Goal: Navigation & Orientation: Find specific page/section

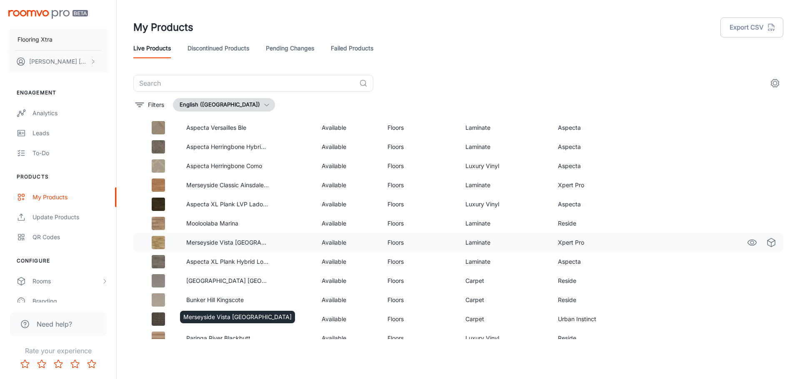
scroll to position [345, 0]
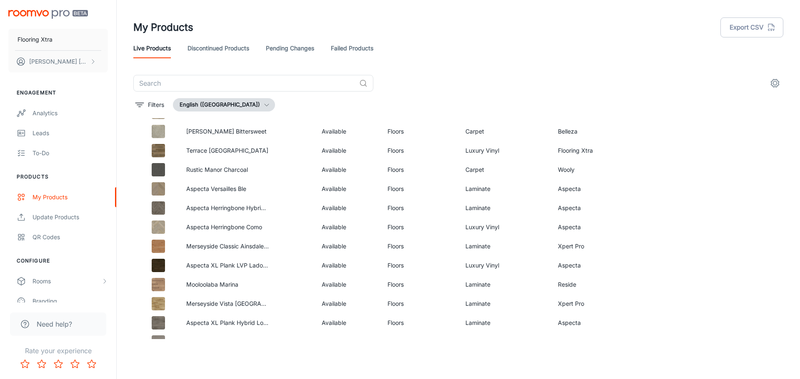
click at [357, 49] on link "Failed Products" at bounding box center [352, 48] width 42 height 20
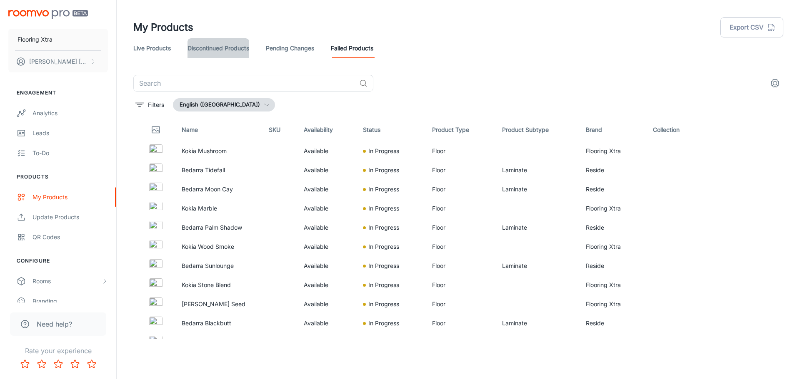
click at [210, 45] on link "Discontinued Products" at bounding box center [218, 48] width 62 height 20
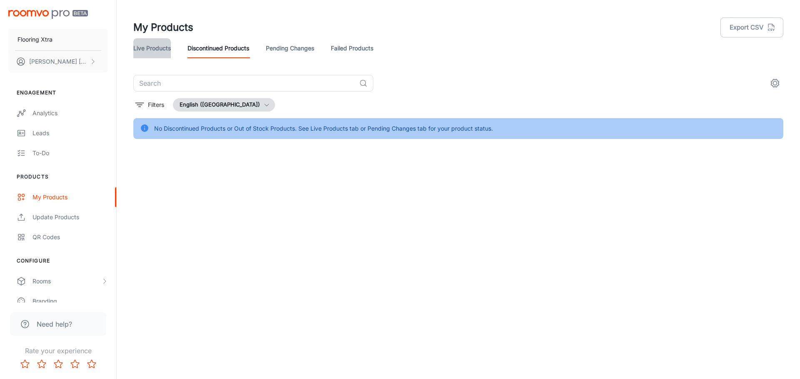
click at [152, 45] on link "Live Products" at bounding box center [151, 48] width 37 height 20
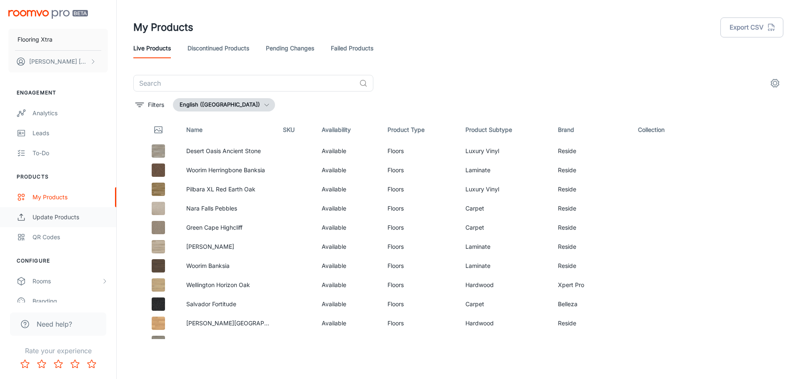
click at [72, 215] on div "Update Products" at bounding box center [69, 217] width 75 height 9
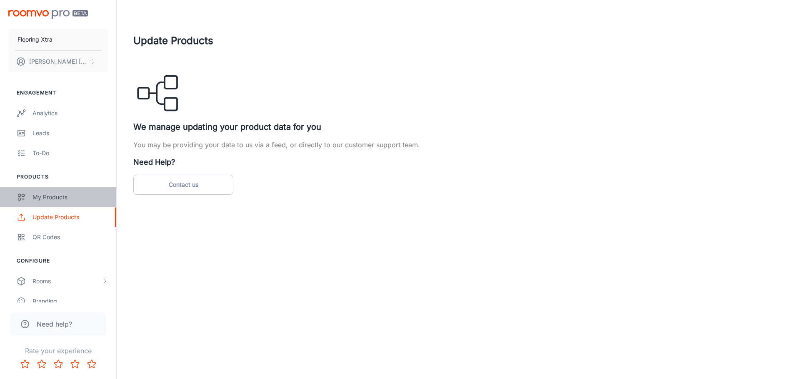
click at [74, 205] on link "My Products" at bounding box center [58, 197] width 116 height 20
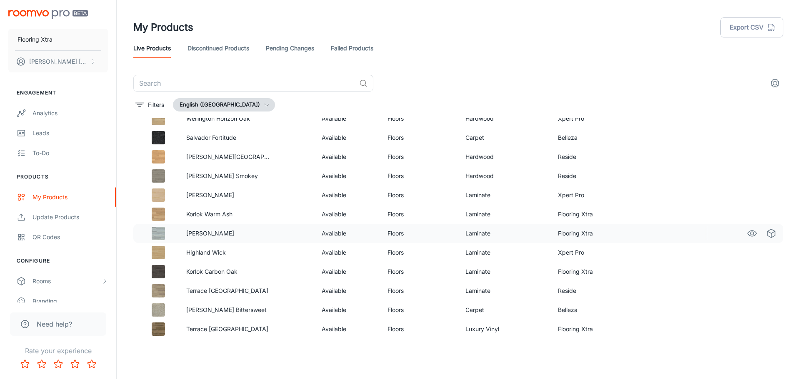
scroll to position [125, 0]
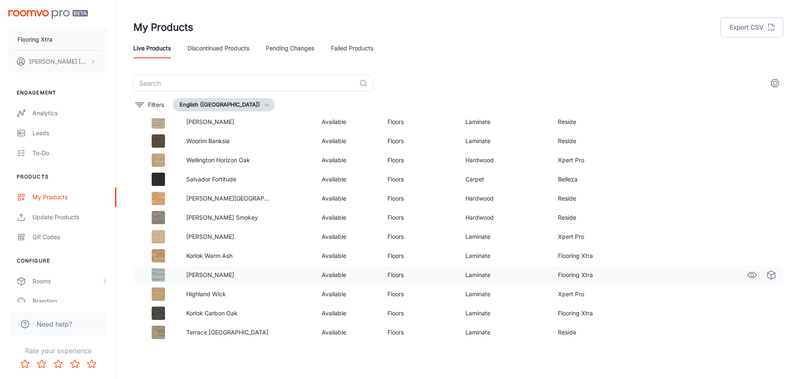
click at [156, 274] on img at bounding box center [158, 275] width 13 height 13
click at [202, 274] on p "[PERSON_NAME]" at bounding box center [227, 275] width 83 height 9
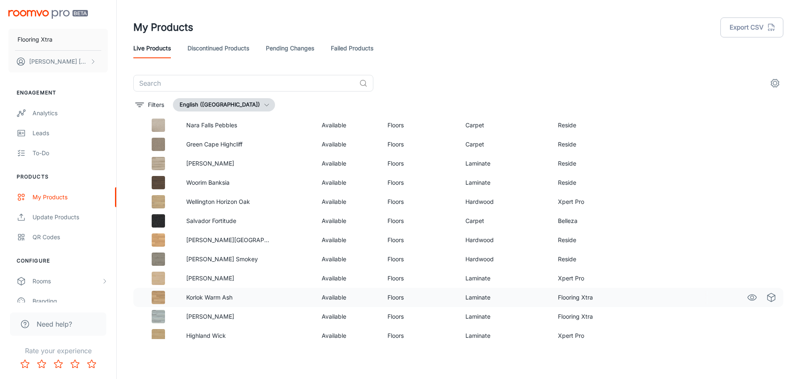
scroll to position [0, 0]
